Goal: Transaction & Acquisition: Purchase product/service

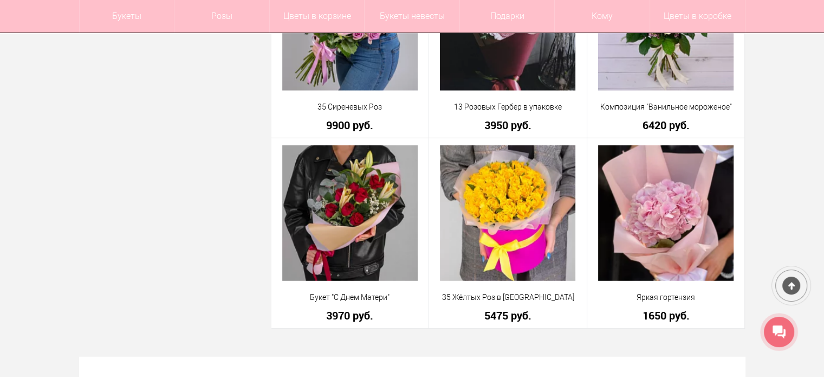
scroll to position [2764, 0]
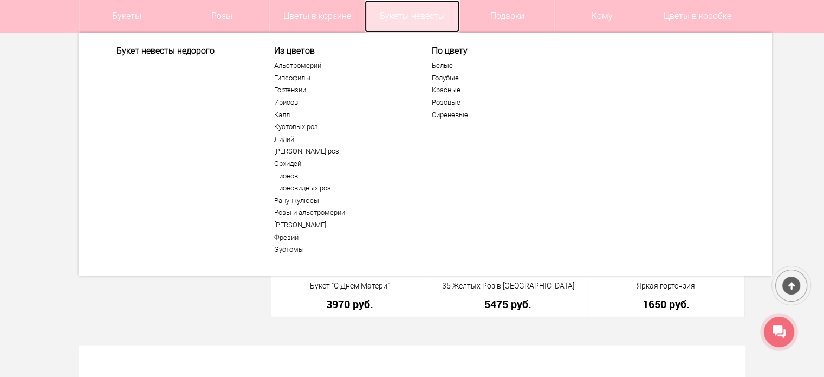
click at [424, 19] on link "Букеты невесты" at bounding box center [412, 16] width 95 height 33
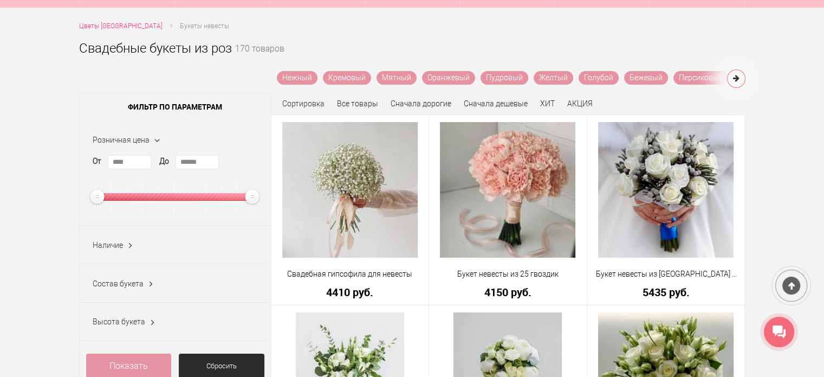
scroll to position [54, 0]
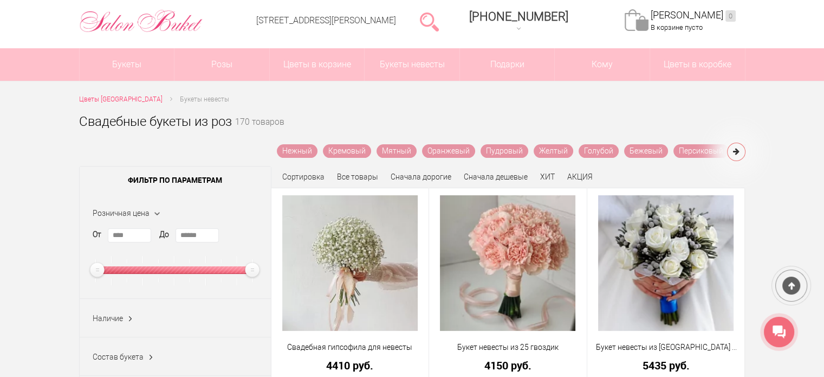
click at [735, 153] on icon at bounding box center [736, 151] width 7 height 8
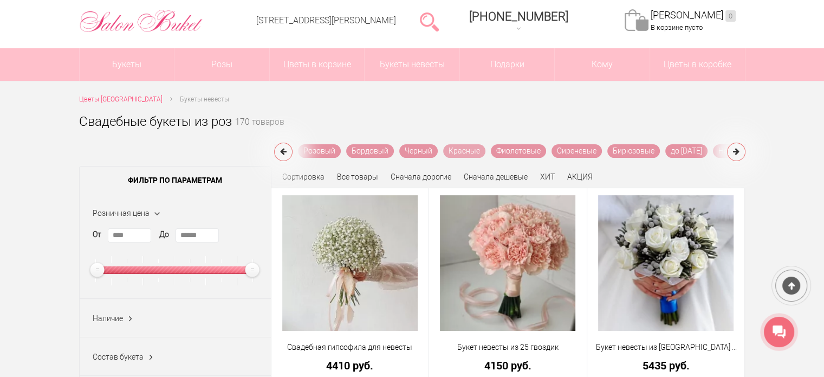
click at [468, 153] on link "Красные" at bounding box center [464, 151] width 42 height 14
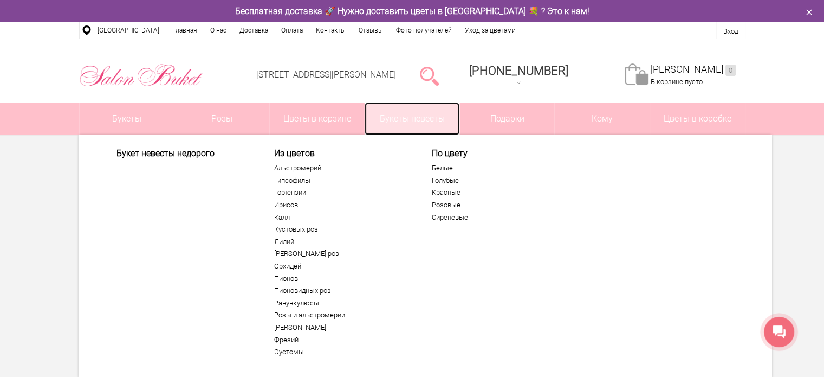
click at [386, 130] on link "Букеты невесты" at bounding box center [412, 118] width 95 height 33
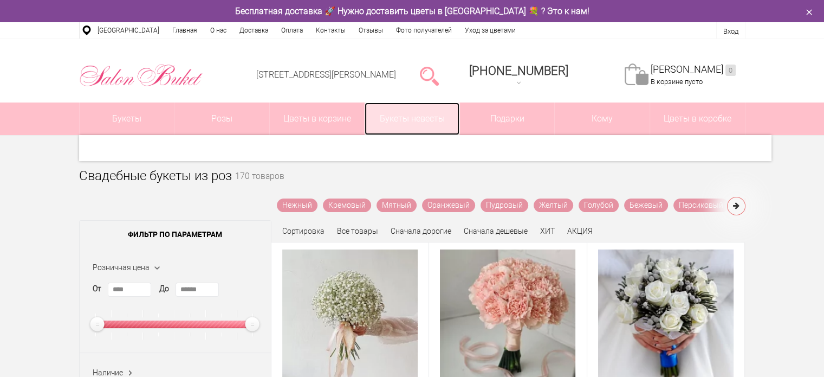
click at [372, 121] on link "Букеты невесты" at bounding box center [412, 118] width 95 height 33
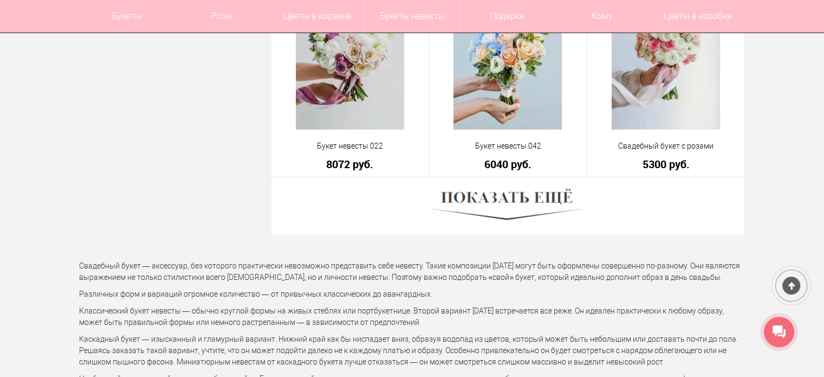
scroll to position [3143, 0]
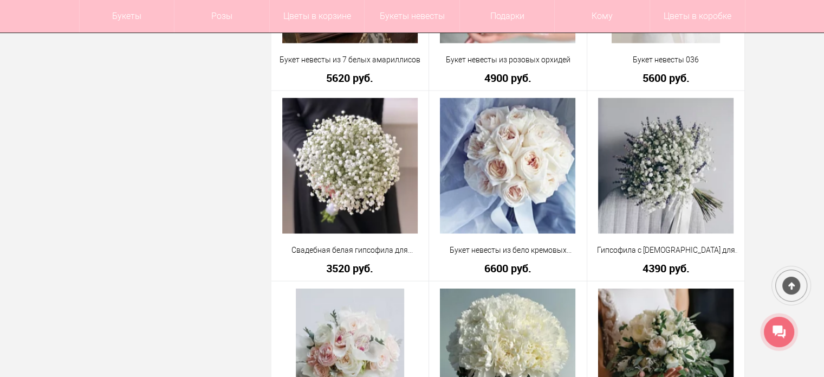
scroll to position [2241, 0]
